Goal: Task Accomplishment & Management: Use online tool/utility

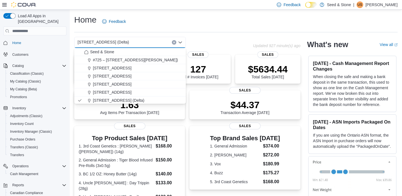
scroll to position [34, 0]
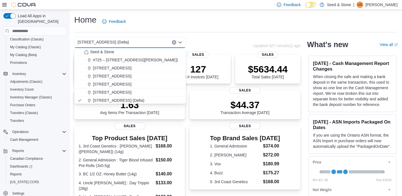
drag, startPoint x: 0, startPoint y: 0, endPoint x: 212, endPoint y: 22, distance: 213.4
click at [212, 22] on div "Home Feedback" at bounding box center [236, 21] width 324 height 15
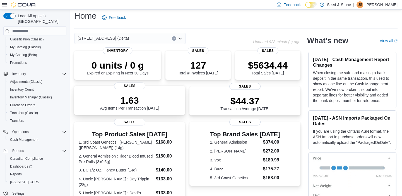
scroll to position [0, 0]
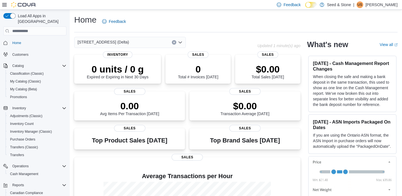
click at [180, 41] on icon "Open list of options" at bounding box center [180, 42] width 4 height 4
click at [202, 36] on div "Home Feedback 616 Chester Rd. (Delta) Updated 1 minute(s) ago 0 units / 0 g Exp…" at bounding box center [236, 143] width 333 height 266
click at [201, 53] on span "Sales" at bounding box center [198, 54] width 21 height 7
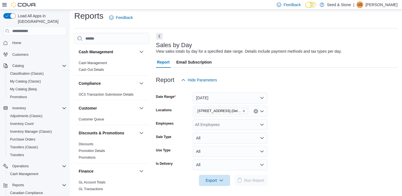
scroll to position [5, 0]
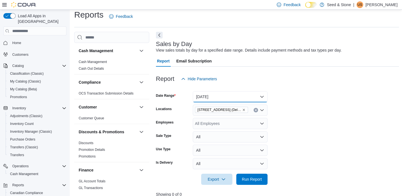
click at [262, 97] on button "Today" at bounding box center [230, 96] width 75 height 11
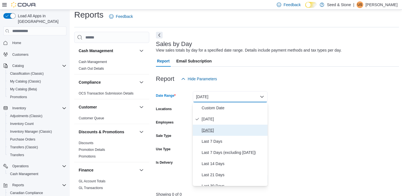
click at [215, 129] on span "Yesterday" at bounding box center [234, 130] width 64 height 7
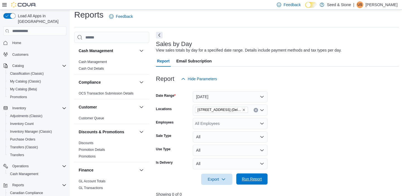
click at [247, 178] on span "Run Report" at bounding box center [252, 179] width 20 height 6
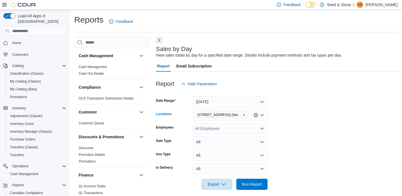
click at [256, 115] on icon "Clear input" at bounding box center [255, 115] width 1 height 1
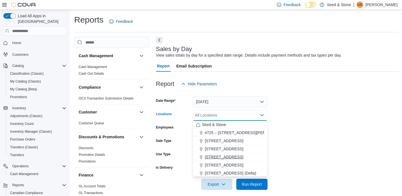
click at [231, 154] on button "[STREET_ADDRESS]" at bounding box center [230, 157] width 75 height 8
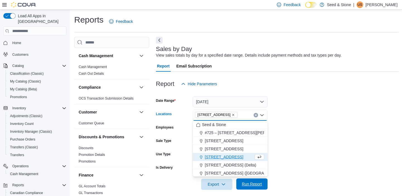
click at [251, 182] on span "Run Report" at bounding box center [252, 184] width 20 height 6
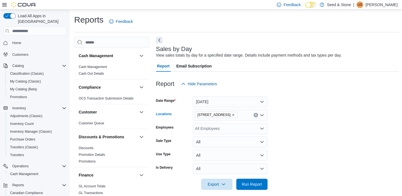
click at [256, 116] on icon "Clear input" at bounding box center [256, 115] width 2 height 2
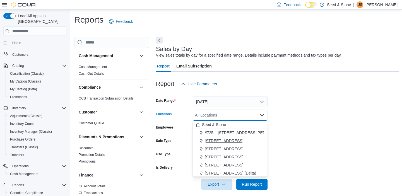
click at [234, 140] on span "[STREET_ADDRESS]" at bounding box center [224, 141] width 39 height 6
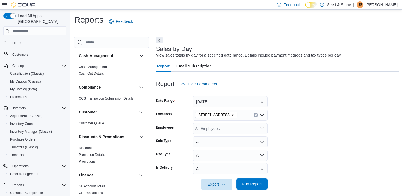
click at [257, 185] on span "Run Report" at bounding box center [252, 184] width 20 height 6
click at [256, 116] on icon "Clear input" at bounding box center [256, 115] width 2 height 2
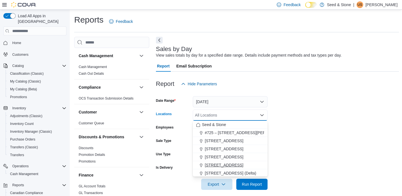
click at [226, 165] on span "[STREET_ADDRESS]" at bounding box center [224, 165] width 39 height 6
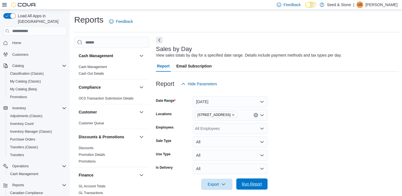
click at [248, 184] on span "Run Report" at bounding box center [252, 184] width 20 height 6
click at [255, 115] on icon "Clear input" at bounding box center [255, 115] width 1 height 1
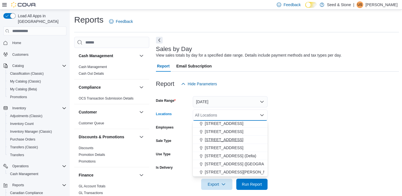
scroll to position [25, 0]
click at [231, 156] on span "[STREET_ADDRESS] ([GEOGRAPHIC_DATA])" at bounding box center [246, 157] width 83 height 6
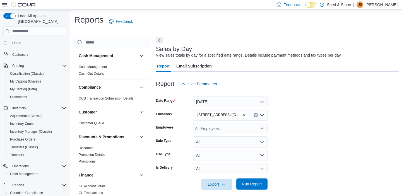
click at [244, 181] on span "Run Report" at bounding box center [252, 184] width 25 height 11
click at [256, 115] on icon "Clear input" at bounding box center [256, 115] width 2 height 2
click at [17, 41] on span "Home" at bounding box center [16, 43] width 9 height 4
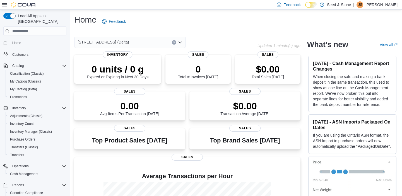
click at [181, 42] on icon "Open list of options" at bounding box center [180, 42] width 4 height 4
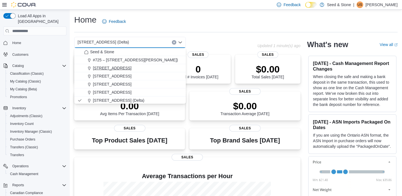
click at [132, 67] on div "[STREET_ADDRESS]" at bounding box center [133, 68] width 98 height 6
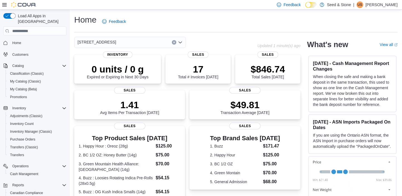
click at [178, 41] on icon "Open list of options" at bounding box center [180, 42] width 4 height 4
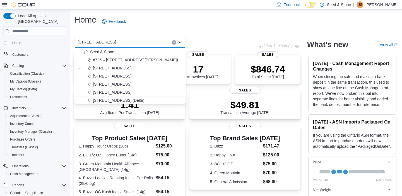
click at [104, 81] on button "[STREET_ADDRESS]" at bounding box center [130, 84] width 112 height 8
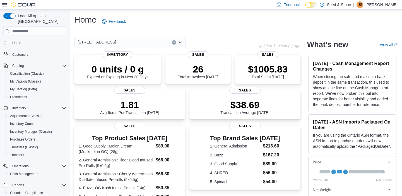
click at [180, 41] on icon "Open list of options" at bounding box center [180, 42] width 4 height 4
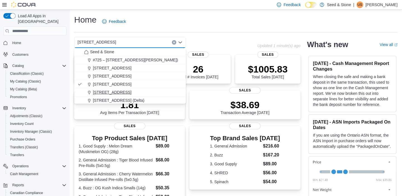
click at [114, 92] on span "[STREET_ADDRESS]" at bounding box center [112, 93] width 39 height 6
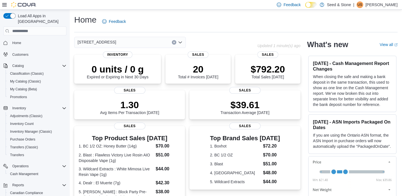
click at [181, 42] on icon "Open list of options" at bounding box center [180, 43] width 3 height 2
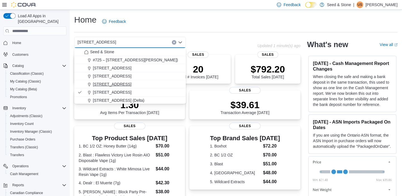
scroll to position [25, 0]
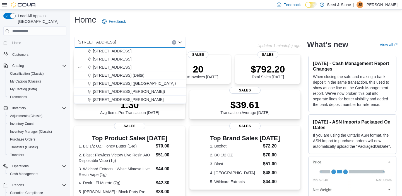
click at [127, 81] on span "[STREET_ADDRESS] ([GEOGRAPHIC_DATA])" at bounding box center [134, 84] width 83 height 6
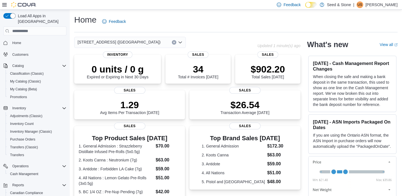
click at [180, 42] on icon "Open list of options" at bounding box center [180, 42] width 4 height 4
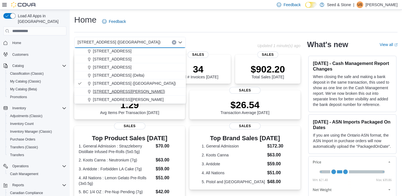
click at [122, 89] on span "[STREET_ADDRESS][PERSON_NAME])" at bounding box center [129, 92] width 72 height 6
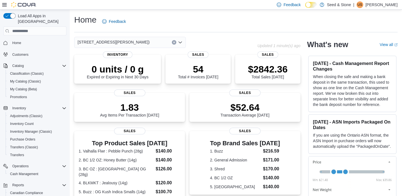
click at [180, 42] on icon "Open list of options" at bounding box center [180, 42] width 4 height 4
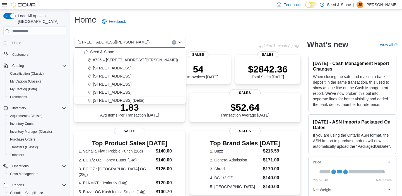
click at [134, 59] on span "#725 – 19800 Lougheed Hwy (Pitt Meadows)" at bounding box center [135, 60] width 85 height 6
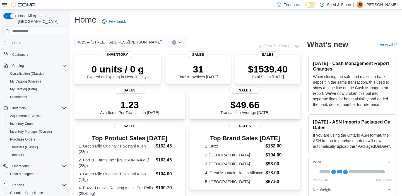
click at [180, 42] on icon "Open list of options" at bounding box center [180, 42] width 4 height 4
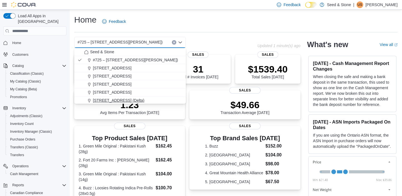
click at [122, 98] on span "[STREET_ADDRESS] (Delta)" at bounding box center [118, 101] width 51 height 6
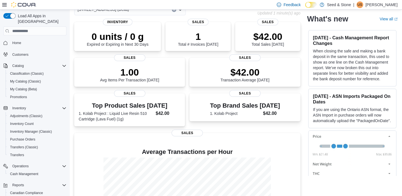
scroll to position [0, 0]
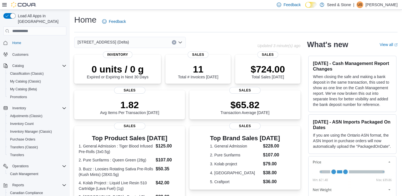
click at [178, 44] on icon "Open list of options" at bounding box center [180, 42] width 4 height 4
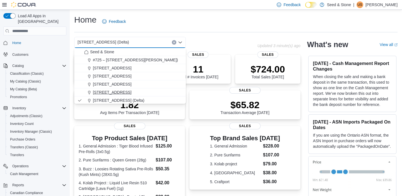
click at [131, 90] on span "590 Old Hope Princeton Way (Hope)" at bounding box center [112, 93] width 39 height 6
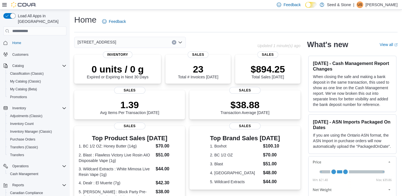
click at [180, 40] on icon "Open list of options" at bounding box center [180, 42] width 4 height 4
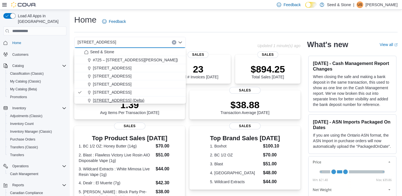
click at [117, 100] on span "[STREET_ADDRESS] (Delta)" at bounding box center [118, 101] width 51 height 6
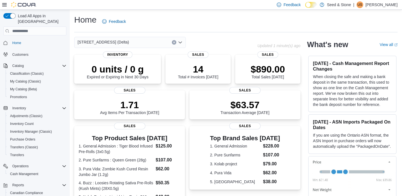
click at [181, 42] on icon "Open list of options" at bounding box center [180, 43] width 3 height 2
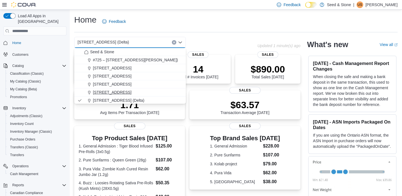
click at [125, 92] on span "[STREET_ADDRESS]" at bounding box center [112, 93] width 39 height 6
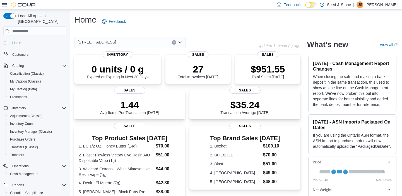
click at [182, 41] on icon "Open list of options" at bounding box center [180, 42] width 4 height 4
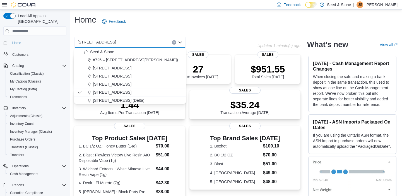
click at [122, 99] on span "[STREET_ADDRESS] (Delta)" at bounding box center [118, 101] width 51 height 6
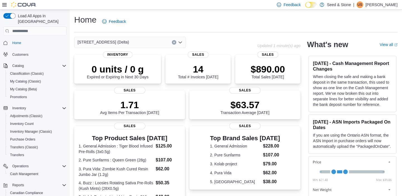
click at [181, 42] on icon "Open list of options" at bounding box center [180, 43] width 3 height 2
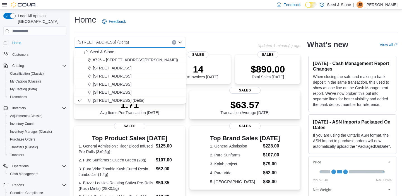
click at [126, 90] on span "[STREET_ADDRESS]" at bounding box center [112, 93] width 39 height 6
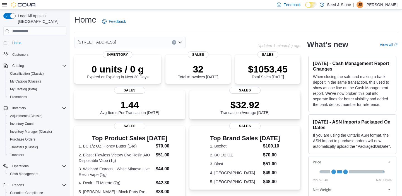
click at [181, 42] on icon "Open list of options" at bounding box center [180, 43] width 3 height 2
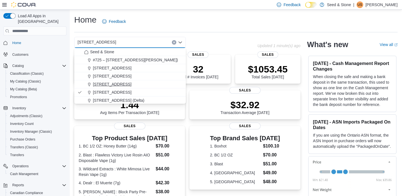
click at [126, 85] on span "512 Young Drive (Coquitlam)" at bounding box center [112, 85] width 39 height 6
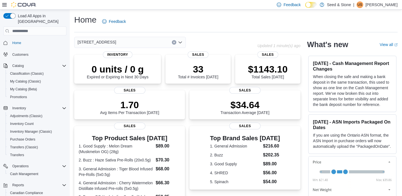
click at [179, 42] on icon "Open list of options" at bounding box center [180, 43] width 3 height 2
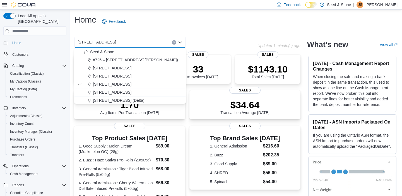
click at [129, 65] on div "[STREET_ADDRESS]" at bounding box center [133, 68] width 98 height 6
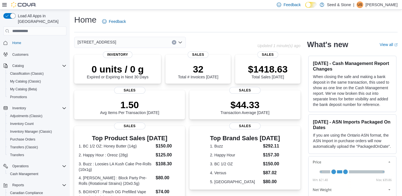
click at [181, 42] on icon "Open list of options" at bounding box center [180, 43] width 3 height 2
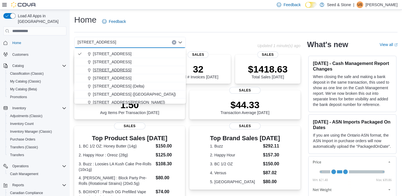
scroll to position [25, 0]
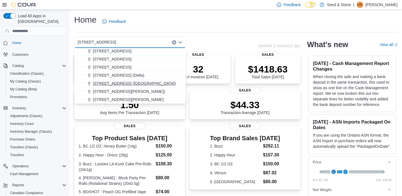
click at [143, 82] on div "[STREET_ADDRESS] ([GEOGRAPHIC_DATA])" at bounding box center [133, 84] width 98 height 6
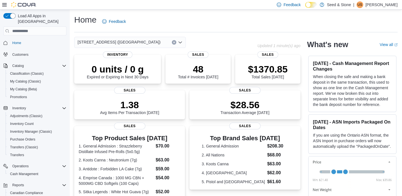
click at [181, 41] on icon "Open list of options" at bounding box center [180, 42] width 4 height 4
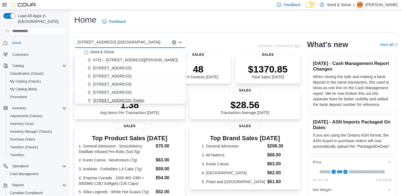
click at [115, 98] on span "[STREET_ADDRESS] (Delta)" at bounding box center [118, 101] width 51 height 6
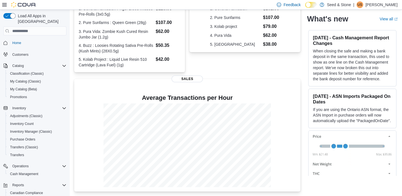
scroll to position [0, 0]
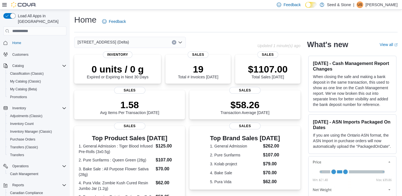
click at [180, 42] on icon "Open list of options" at bounding box center [180, 42] width 4 height 4
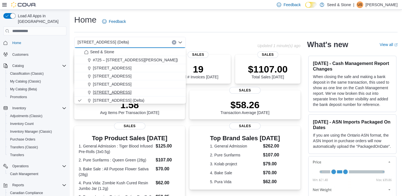
click at [120, 90] on span "[STREET_ADDRESS]" at bounding box center [112, 93] width 39 height 6
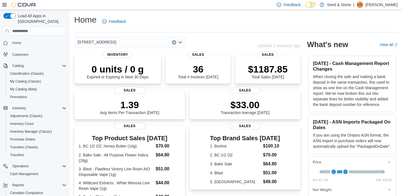
click at [181, 42] on icon "Open list of options" at bounding box center [180, 43] width 3 height 2
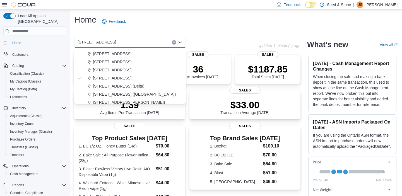
scroll to position [25, 0]
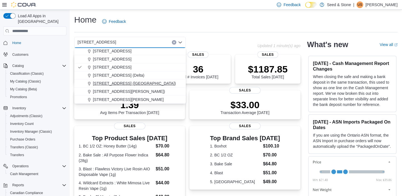
click at [125, 83] on span "[STREET_ADDRESS] ([GEOGRAPHIC_DATA])" at bounding box center [134, 84] width 83 height 6
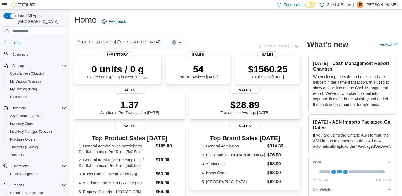
click at [181, 42] on icon "Open list of options" at bounding box center [180, 42] width 4 height 4
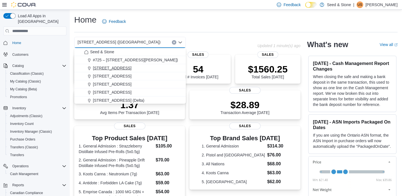
click at [125, 67] on span "[STREET_ADDRESS]" at bounding box center [112, 68] width 39 height 6
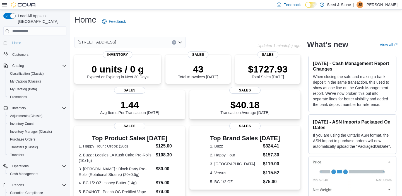
click at [180, 42] on icon "Open list of options" at bounding box center [180, 42] width 4 height 4
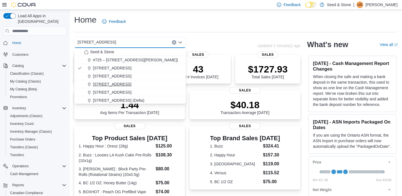
click at [125, 84] on span "[STREET_ADDRESS]" at bounding box center [112, 85] width 39 height 6
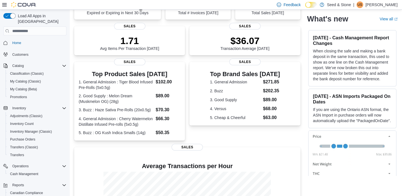
scroll to position [0, 0]
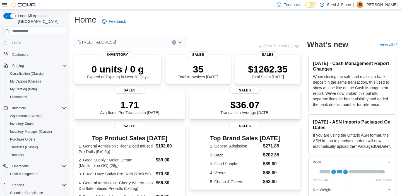
click at [180, 42] on icon "Open list of options" at bounding box center [180, 42] width 4 height 4
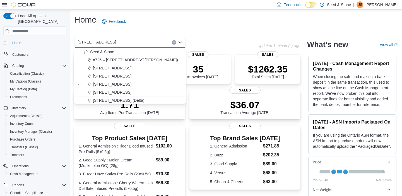
click at [131, 98] on span "[STREET_ADDRESS] (Delta)" at bounding box center [118, 101] width 51 height 6
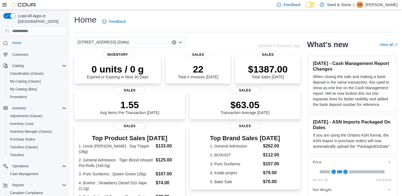
click at [180, 42] on icon "Open list of options" at bounding box center [180, 43] width 3 height 2
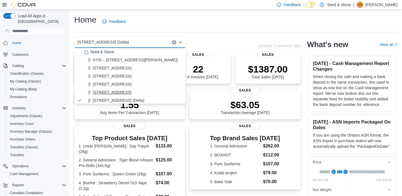
click at [131, 92] on span "[STREET_ADDRESS]" at bounding box center [112, 93] width 39 height 6
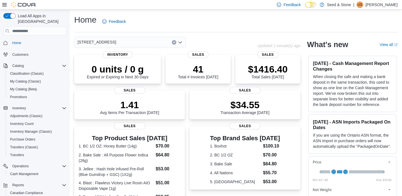
click at [180, 42] on icon "Open list of options" at bounding box center [180, 43] width 3 height 2
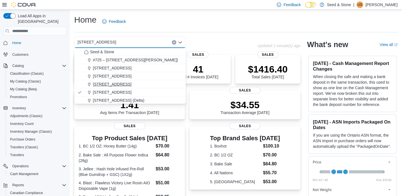
click at [131, 84] on span "[STREET_ADDRESS]" at bounding box center [112, 85] width 39 height 6
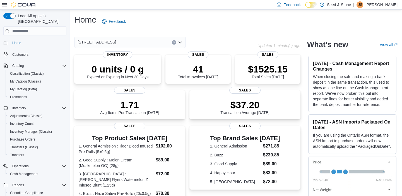
click at [181, 42] on icon "Open list of options" at bounding box center [180, 43] width 3 height 2
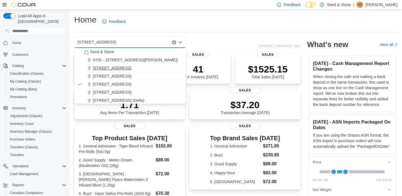
click at [137, 67] on div "[STREET_ADDRESS]" at bounding box center [133, 68] width 98 height 6
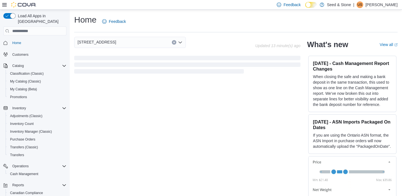
click at [181, 43] on icon "Open list of options" at bounding box center [180, 43] width 3 height 2
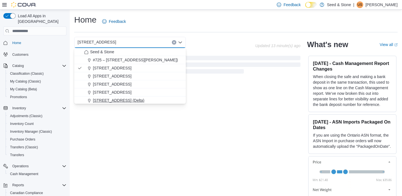
click at [132, 98] on span "[STREET_ADDRESS] (Delta)" at bounding box center [118, 101] width 51 height 6
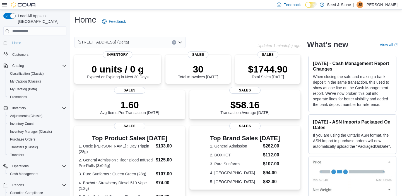
click at [180, 42] on icon "Open list of options" at bounding box center [180, 43] width 3 height 2
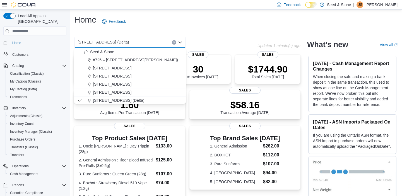
click at [120, 67] on span "[STREET_ADDRESS]" at bounding box center [112, 68] width 39 height 6
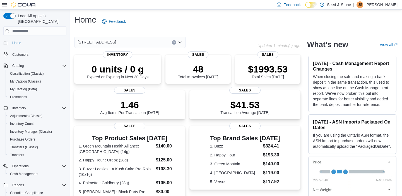
click at [181, 42] on icon "Open list of options" at bounding box center [180, 42] width 4 height 4
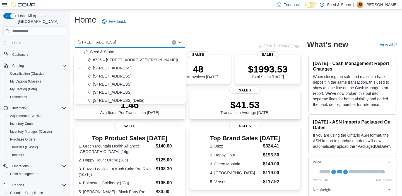
click at [119, 85] on span "[STREET_ADDRESS]" at bounding box center [112, 85] width 39 height 6
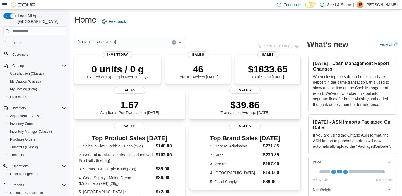
click at [181, 42] on icon "Open list of options" at bounding box center [180, 43] width 3 height 2
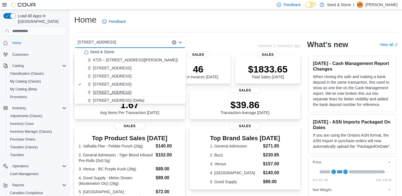
click at [120, 94] on span "[STREET_ADDRESS]" at bounding box center [112, 93] width 39 height 6
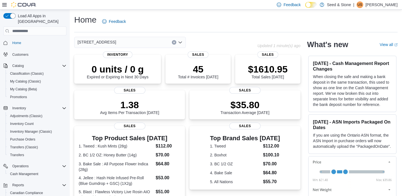
click at [182, 42] on icon "Open list of options" at bounding box center [180, 42] width 4 height 4
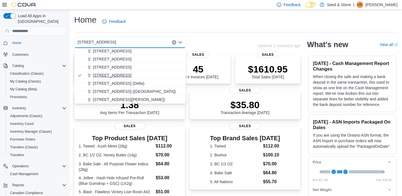
scroll to position [25, 0]
click at [125, 83] on span "[STREET_ADDRESS] ([GEOGRAPHIC_DATA])" at bounding box center [134, 84] width 83 height 6
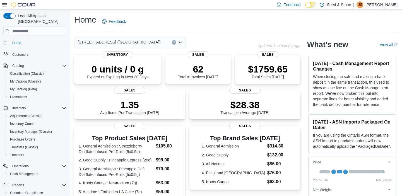
click at [180, 42] on icon "Open list of options" at bounding box center [180, 42] width 4 height 4
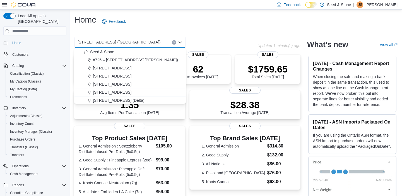
click at [115, 98] on span "[STREET_ADDRESS] (Delta)" at bounding box center [118, 101] width 51 height 6
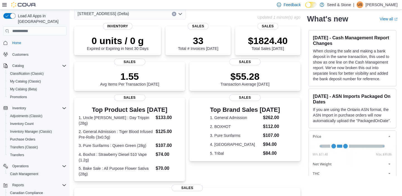
scroll to position [0, 0]
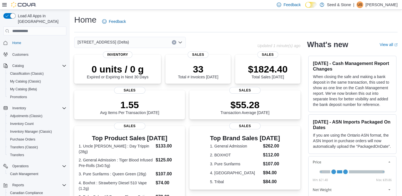
click at [180, 41] on icon "Open list of options" at bounding box center [180, 42] width 4 height 4
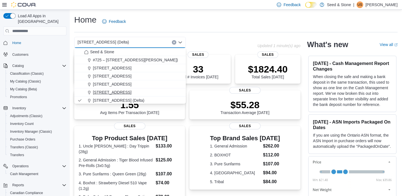
click at [131, 91] on span "[STREET_ADDRESS]" at bounding box center [112, 93] width 39 height 6
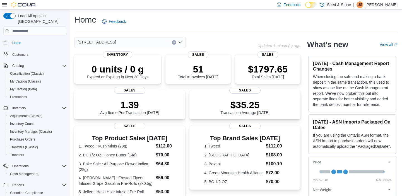
click at [181, 42] on icon "Open list of options" at bounding box center [180, 42] width 4 height 4
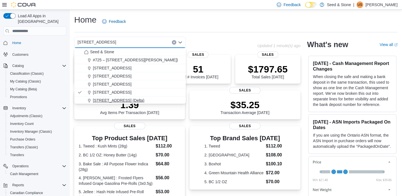
click at [114, 97] on button "[STREET_ADDRESS] (Delta)" at bounding box center [130, 101] width 112 height 8
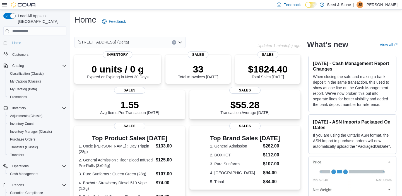
click at [181, 42] on icon "Open list of options" at bounding box center [180, 42] width 4 height 4
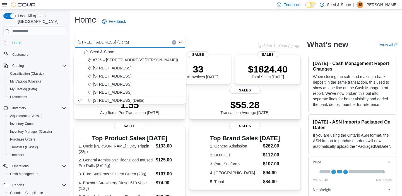
click at [129, 82] on span "[STREET_ADDRESS]" at bounding box center [112, 85] width 39 height 6
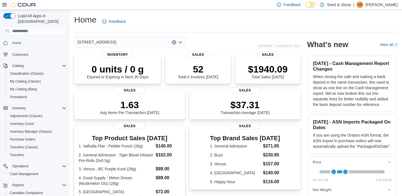
click at [180, 42] on icon "Open list of options" at bounding box center [180, 42] width 4 height 4
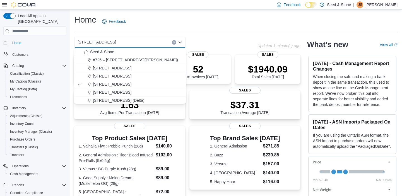
click at [134, 68] on div "[STREET_ADDRESS]" at bounding box center [133, 68] width 98 height 6
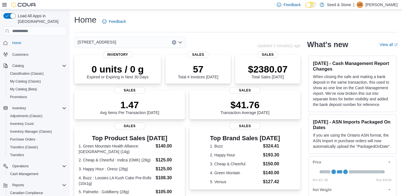
click at [181, 41] on icon "Open list of options" at bounding box center [180, 42] width 4 height 4
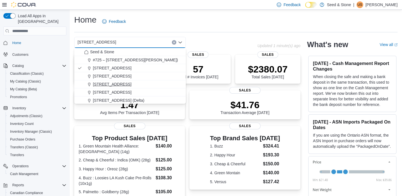
scroll to position [25, 0]
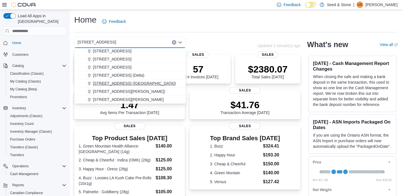
click at [141, 84] on div "[STREET_ADDRESS] ([GEOGRAPHIC_DATA])" at bounding box center [133, 84] width 98 height 6
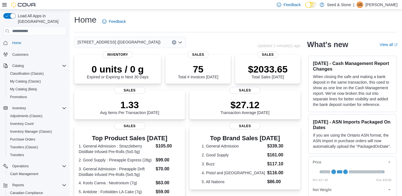
click at [180, 42] on icon "Open list of options" at bounding box center [180, 42] width 4 height 4
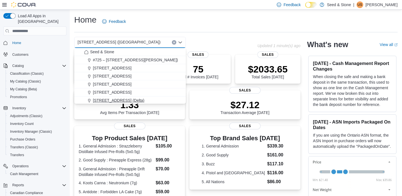
click at [119, 98] on span "[STREET_ADDRESS] (Delta)" at bounding box center [118, 101] width 51 height 6
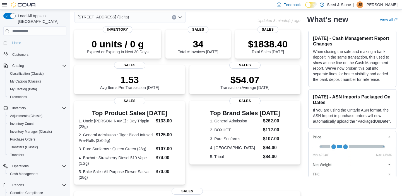
scroll to position [0, 0]
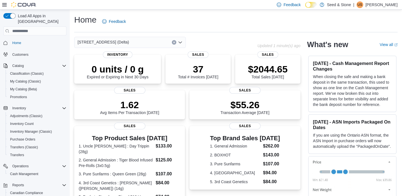
click at [180, 42] on icon "Open list of options" at bounding box center [180, 42] width 4 height 4
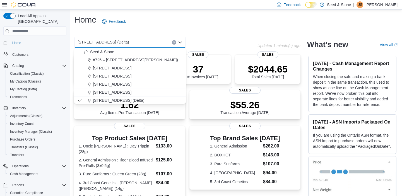
click at [129, 92] on span "[STREET_ADDRESS]" at bounding box center [112, 93] width 39 height 6
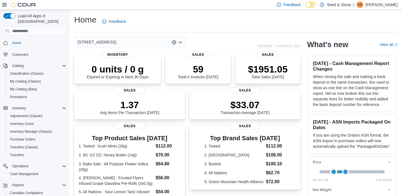
click at [179, 42] on icon "Open list of options" at bounding box center [180, 43] width 3 height 2
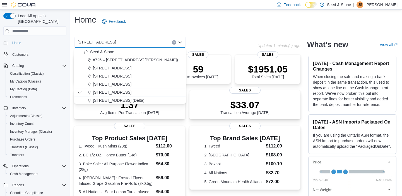
click at [131, 82] on span "[STREET_ADDRESS]" at bounding box center [112, 85] width 39 height 6
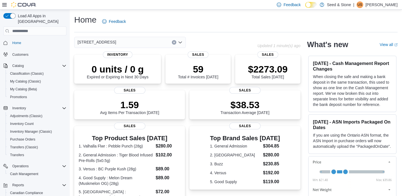
click at [181, 41] on icon "Open list of options" at bounding box center [180, 42] width 4 height 4
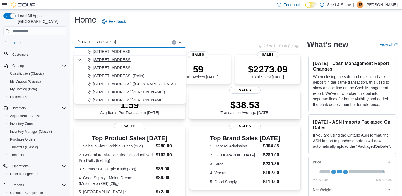
scroll to position [25, 0]
click at [131, 82] on span "616 Fort St. (Bay Centre)" at bounding box center [134, 84] width 83 height 6
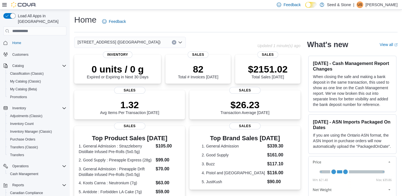
click at [180, 41] on icon "Open list of options" at bounding box center [180, 42] width 4 height 4
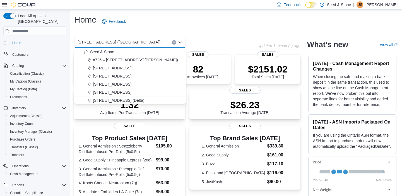
click at [131, 68] on div "1502 Admirals Road" at bounding box center [133, 68] width 98 height 6
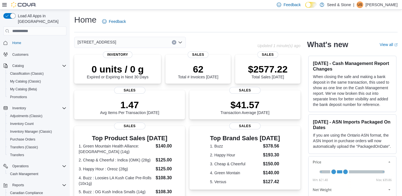
click at [181, 41] on icon "Open list of options" at bounding box center [180, 42] width 4 height 4
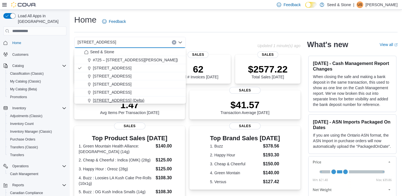
click at [113, 100] on span "[STREET_ADDRESS] (Delta)" at bounding box center [118, 101] width 51 height 6
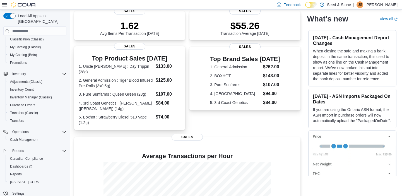
scroll to position [0, 0]
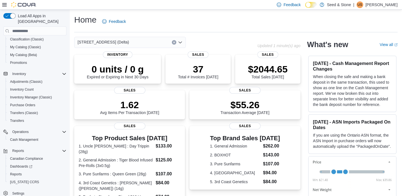
click at [180, 41] on icon "Open list of options" at bounding box center [180, 42] width 4 height 4
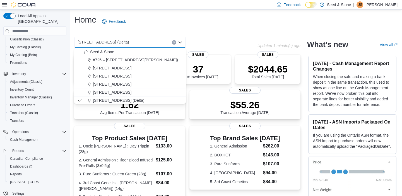
click at [131, 91] on span "[STREET_ADDRESS]" at bounding box center [112, 93] width 39 height 6
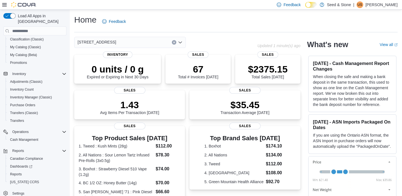
click at [180, 40] on icon "Open list of options" at bounding box center [180, 42] width 4 height 4
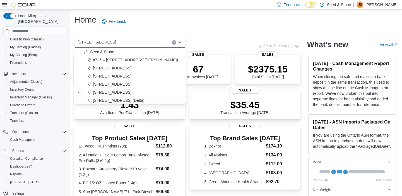
click at [122, 100] on span "[STREET_ADDRESS] (Delta)" at bounding box center [118, 101] width 51 height 6
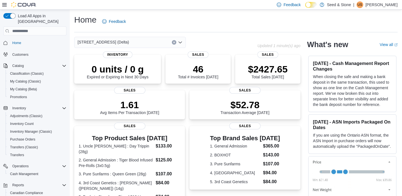
click at [101, 46] on div "[STREET_ADDRESS] (Delta)" at bounding box center [130, 42] width 112 height 11
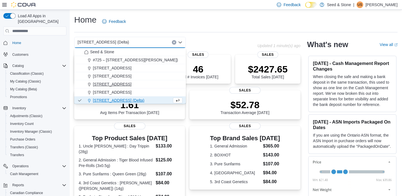
click at [105, 83] on span "[STREET_ADDRESS]" at bounding box center [112, 85] width 39 height 6
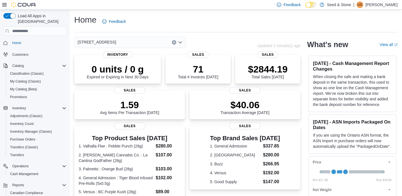
click at [137, 46] on div "[STREET_ADDRESS]" at bounding box center [130, 42] width 112 height 11
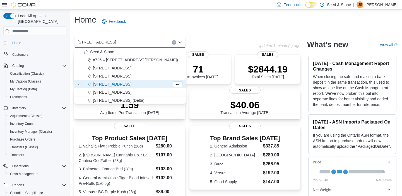
click at [114, 101] on span "[STREET_ADDRESS] (Delta)" at bounding box center [118, 101] width 51 height 6
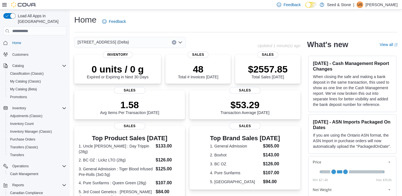
click at [180, 44] on icon "Open list of options" at bounding box center [180, 42] width 4 height 4
click at [176, 24] on div "Home Feedback" at bounding box center [236, 21] width 324 height 15
click at [180, 42] on icon "Open list of options" at bounding box center [180, 42] width 4 height 4
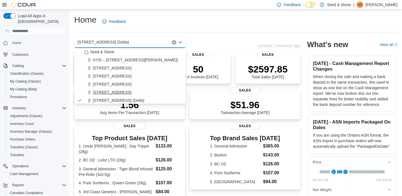
click at [131, 92] on span "[STREET_ADDRESS]" at bounding box center [112, 93] width 39 height 6
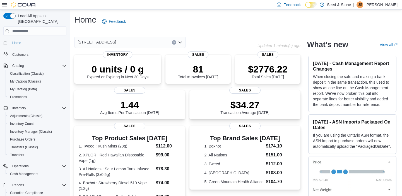
click at [181, 41] on icon "Open list of options" at bounding box center [180, 42] width 4 height 4
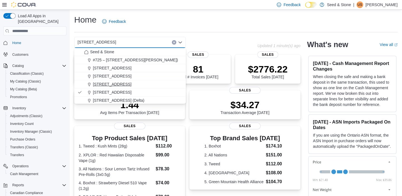
click at [125, 83] on span "[STREET_ADDRESS]" at bounding box center [112, 85] width 39 height 6
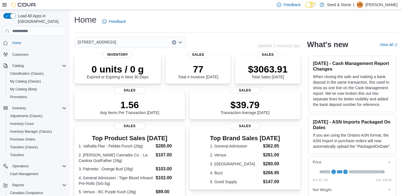
click at [181, 41] on icon "Open list of options" at bounding box center [180, 42] width 4 height 4
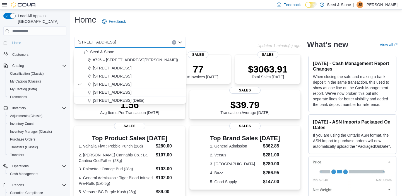
click at [121, 99] on span "[STREET_ADDRESS] (Delta)" at bounding box center [118, 101] width 51 height 6
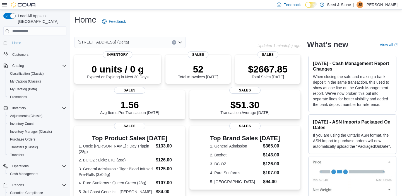
click at [181, 41] on icon "Open list of options" at bounding box center [180, 42] width 4 height 4
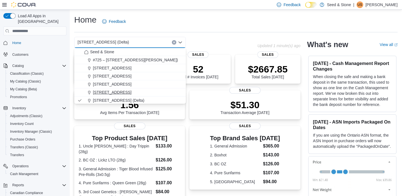
click at [131, 91] on span "[STREET_ADDRESS]" at bounding box center [112, 93] width 39 height 6
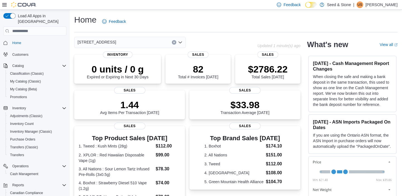
click at [181, 41] on icon "Open list of options" at bounding box center [180, 42] width 4 height 4
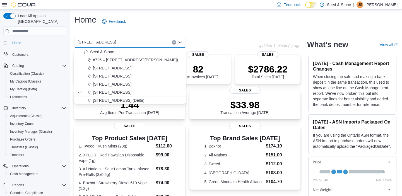
click at [119, 98] on span "[STREET_ADDRESS] (Delta)" at bounding box center [118, 101] width 51 height 6
